Goal: Transaction & Acquisition: Purchase product/service

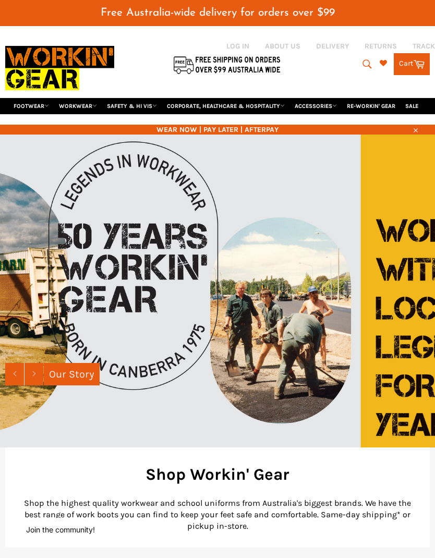
click at [32, 98] on link "FOOTWEAR" at bounding box center [31, 106] width 44 height 16
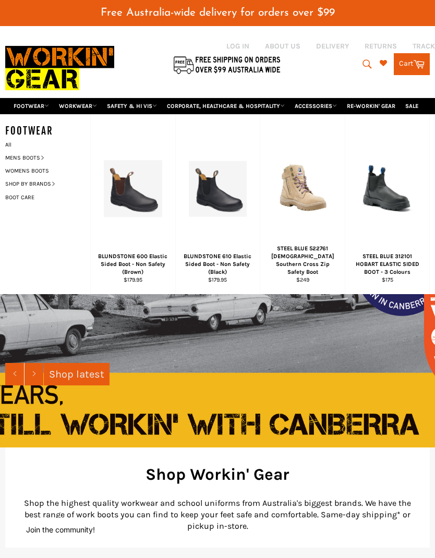
click at [32, 151] on link "MENS BOOTS" at bounding box center [44, 157] width 89 height 13
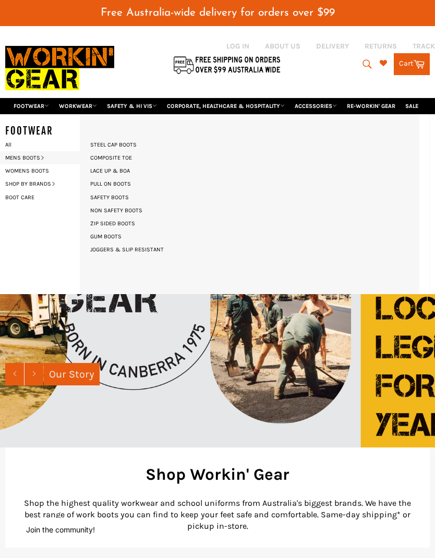
click at [40, 151] on link "MENS BOOTS" at bounding box center [44, 157] width 89 height 13
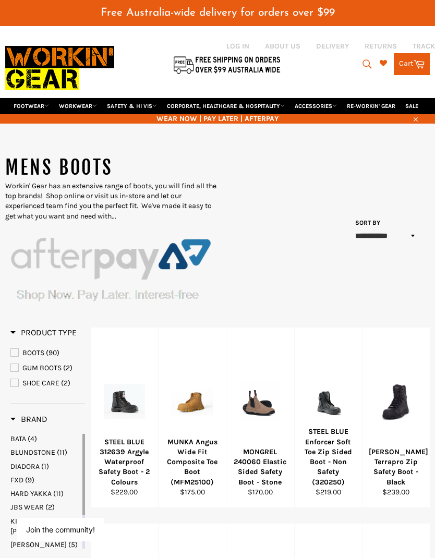
click at [362, 58] on icon "submit" at bounding box center [366, 63] width 11 height 11
paste input "NON SAFETY BOOTS"
type input "NON SAFETY BOOTS"
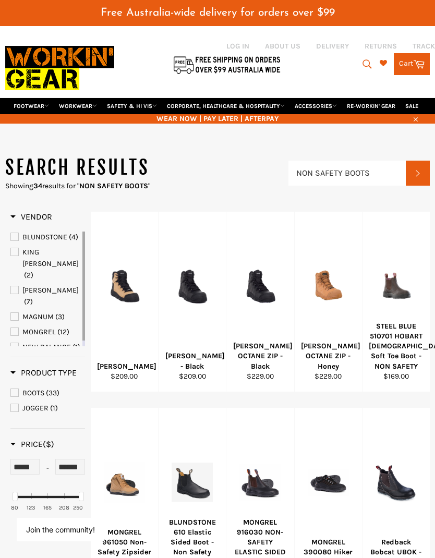
click at [206, 289] on span "View" at bounding box center [194, 302] width 70 height 27
click at [267, 304] on div "View" at bounding box center [259, 302] width 67 height 180
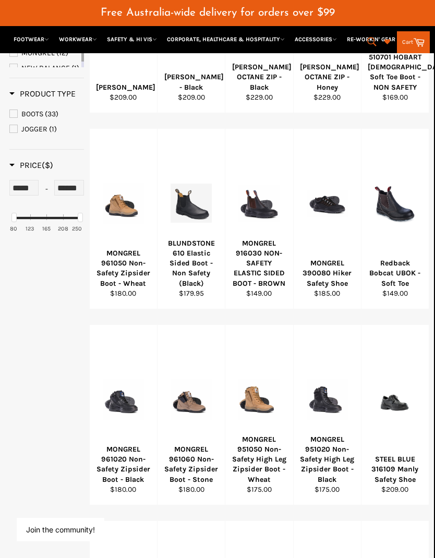
scroll to position [279, 0]
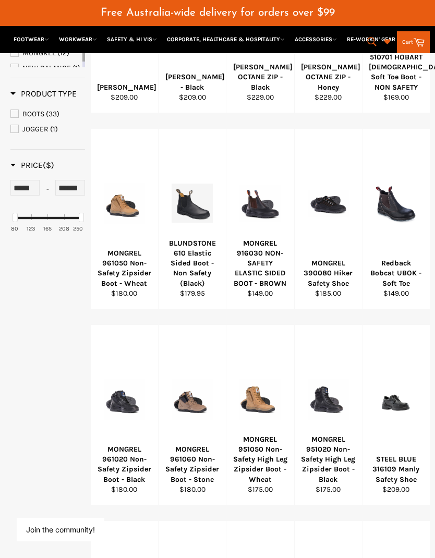
click at [129, 444] on div "MONGREL 961020 Non-Safety Zipsider Boot - Black" at bounding box center [124, 464] width 54 height 40
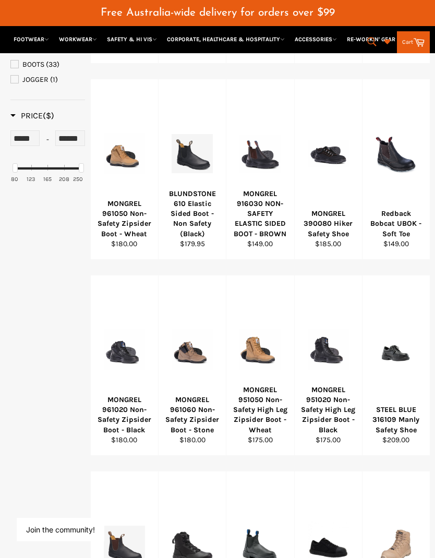
scroll to position [339, 0]
click at [123, 395] on div "MONGREL 961020 Non-Safety Zipsider Boot - Black" at bounding box center [124, 415] width 54 height 40
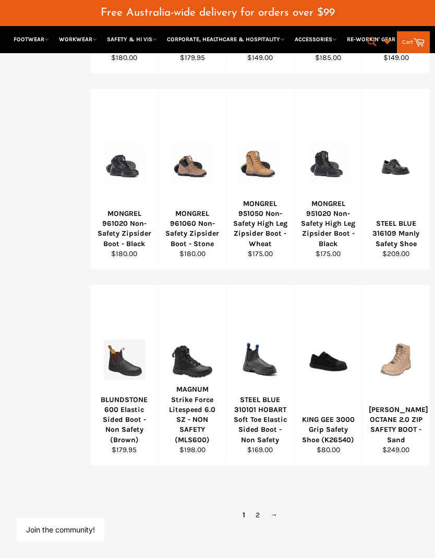
scroll to position [514, 0]
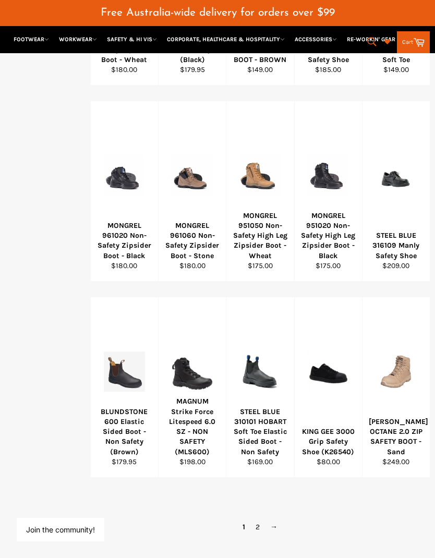
click at [278, 519] on link "→" at bounding box center [274, 526] width 18 height 15
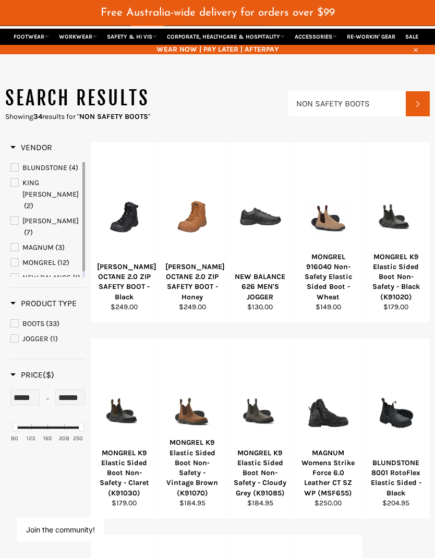
scroll to position [69, 0]
click at [68, 427] on div at bounding box center [48, 428] width 66 height 2
type input "******"
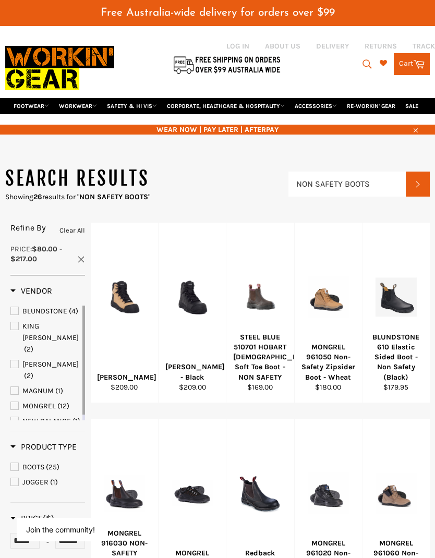
click at [410, 172] on button "Search" at bounding box center [418, 184] width 24 height 25
click at [377, 172] on input "NON SAFETY BOOTS" at bounding box center [346, 184] width 117 height 25
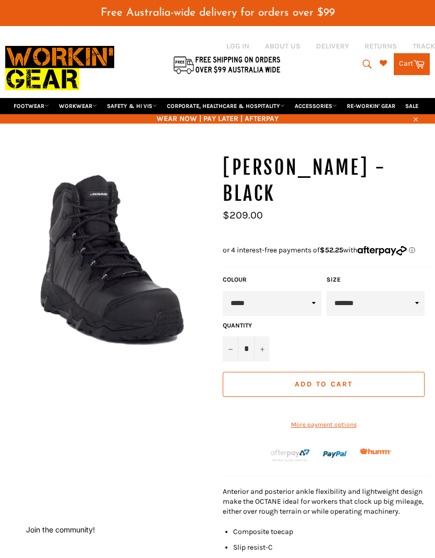
click at [143, 256] on img at bounding box center [108, 258] width 207 height 207
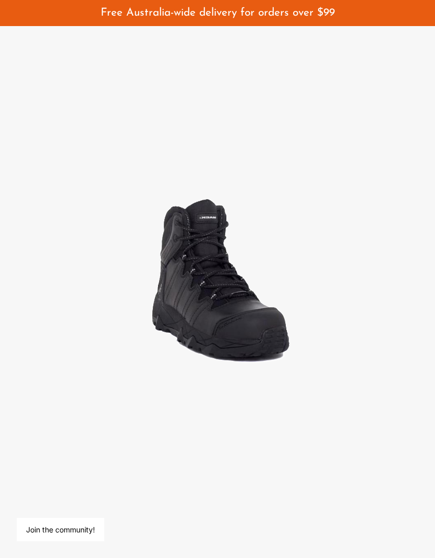
click at [257, 321] on img at bounding box center [217, 279] width 198 height 198
click at [229, 315] on img at bounding box center [217, 279] width 198 height 198
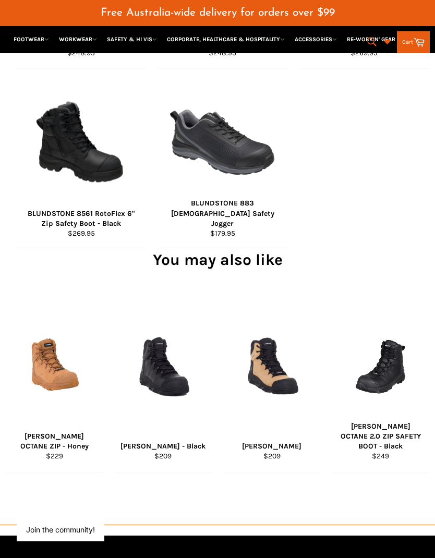
scroll to position [930, 0]
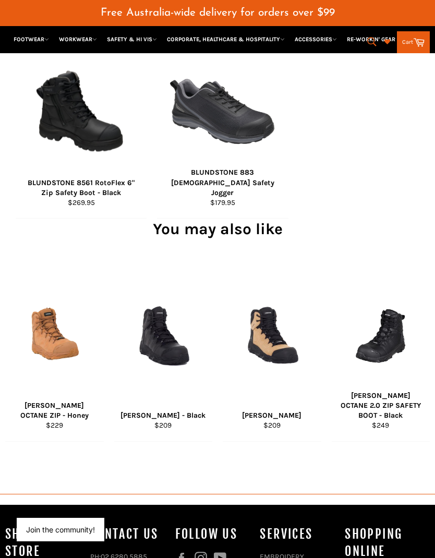
click at [381, 361] on div "View" at bounding box center [381, 351] width 99 height 180
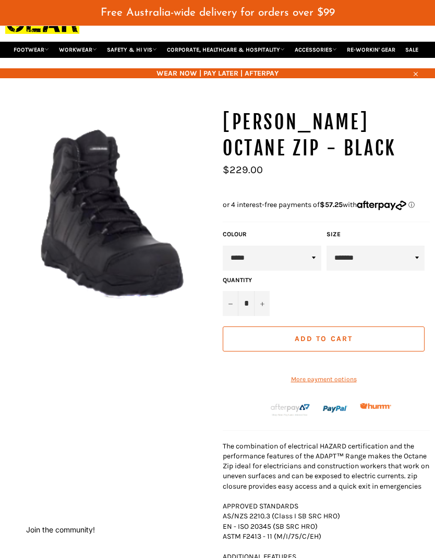
scroll to position [44, 0]
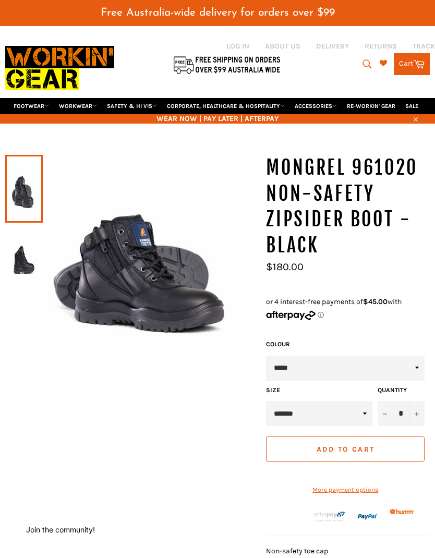
click at [163, 286] on img at bounding box center [149, 261] width 213 height 213
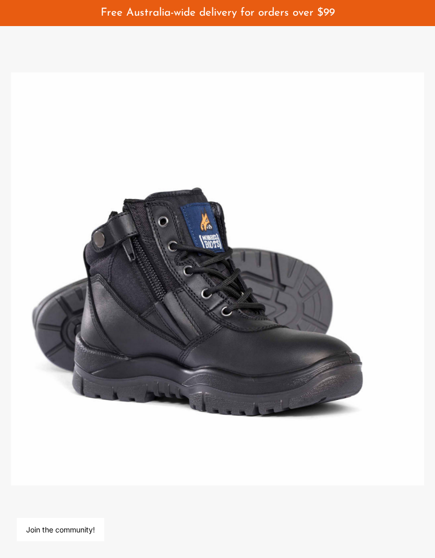
click at [252, 369] on img at bounding box center [217, 278] width 413 height 413
click at [241, 319] on img at bounding box center [217, 278] width 413 height 413
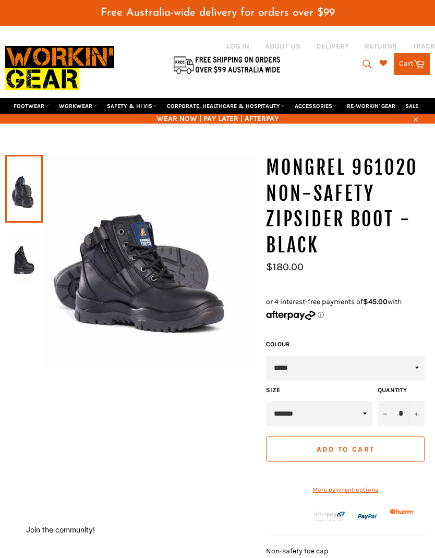
click at [36, 232] on img at bounding box center [23, 256] width 27 height 57
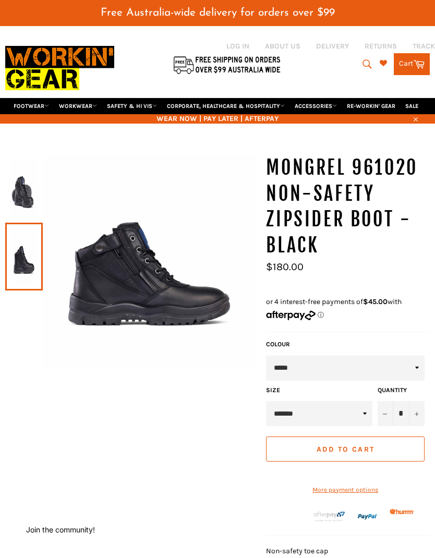
click at [167, 276] on img at bounding box center [149, 261] width 213 height 213
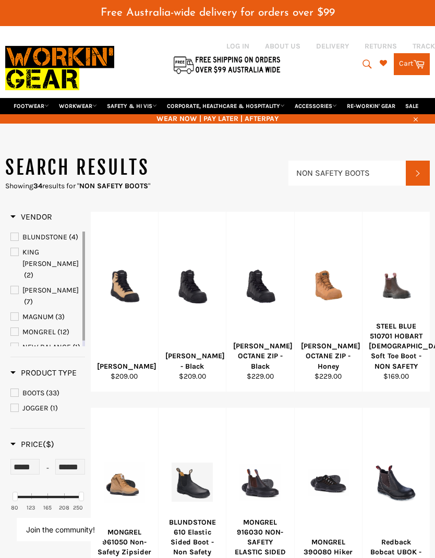
click at [77, 496] on div at bounding box center [48, 497] width 66 height 2
type input "******"
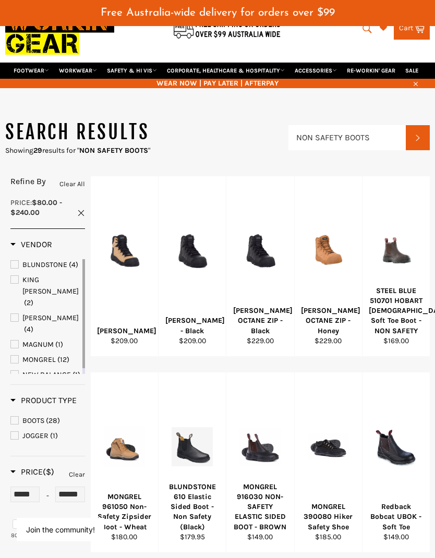
type input "******"
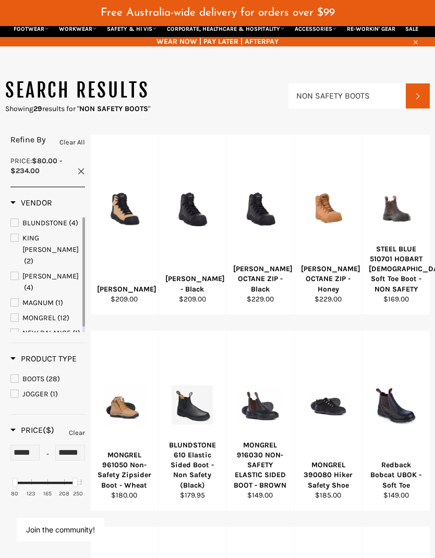
type input "******"
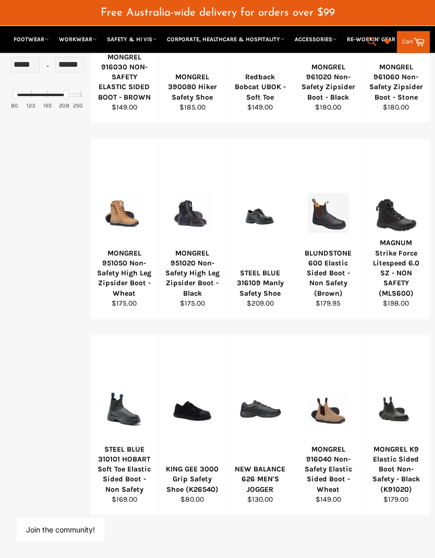
scroll to position [476, 0]
